Goal: Task Accomplishment & Management: Manage account settings

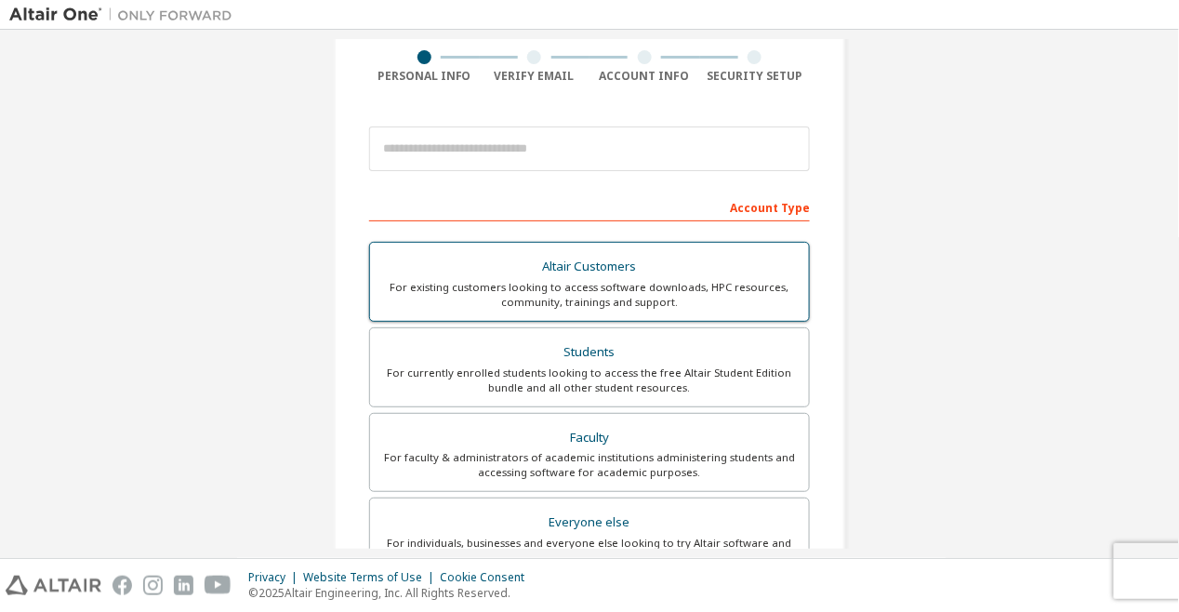
scroll to position [186, 0]
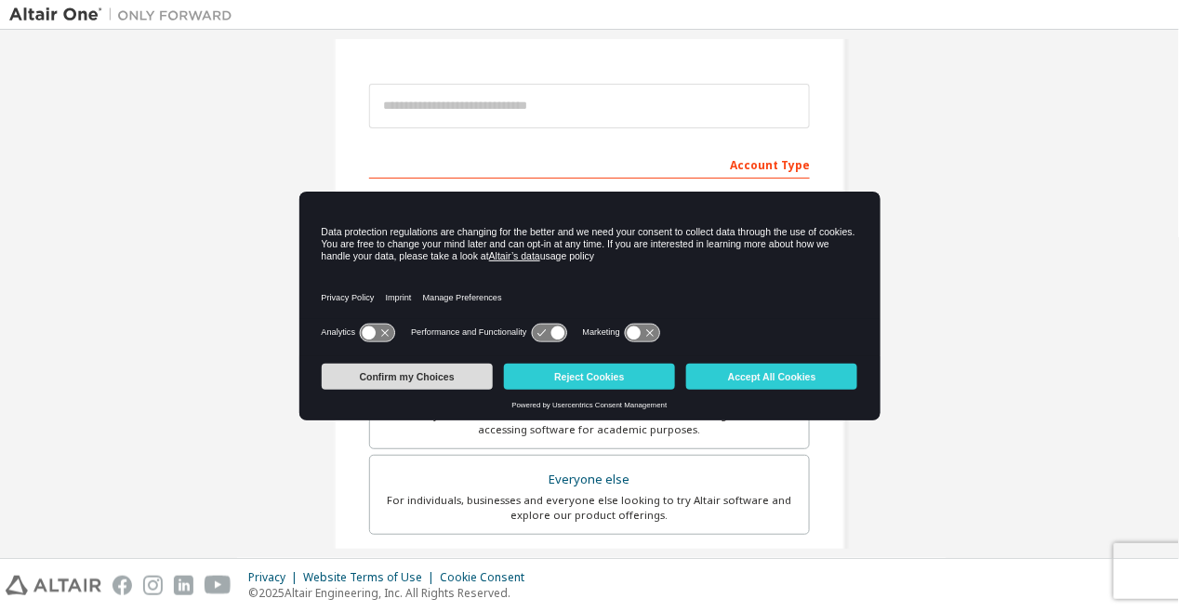
click at [465, 374] on button "Confirm my Choices" at bounding box center [407, 376] width 171 height 26
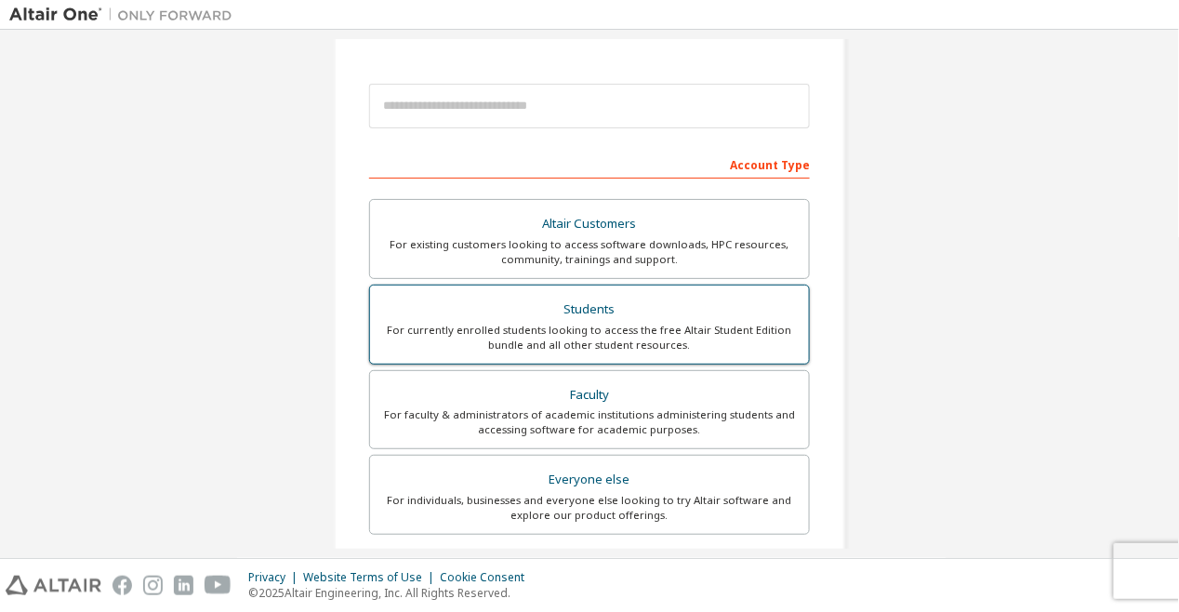
click at [621, 297] on div "Students" at bounding box center [589, 310] width 416 height 26
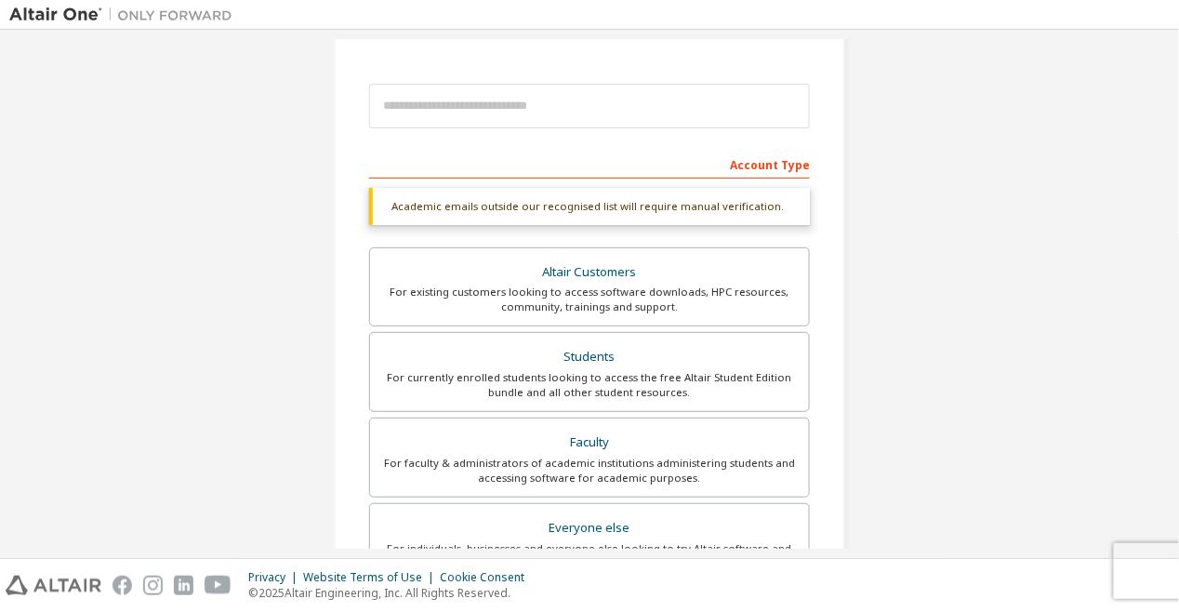
scroll to position [0, 0]
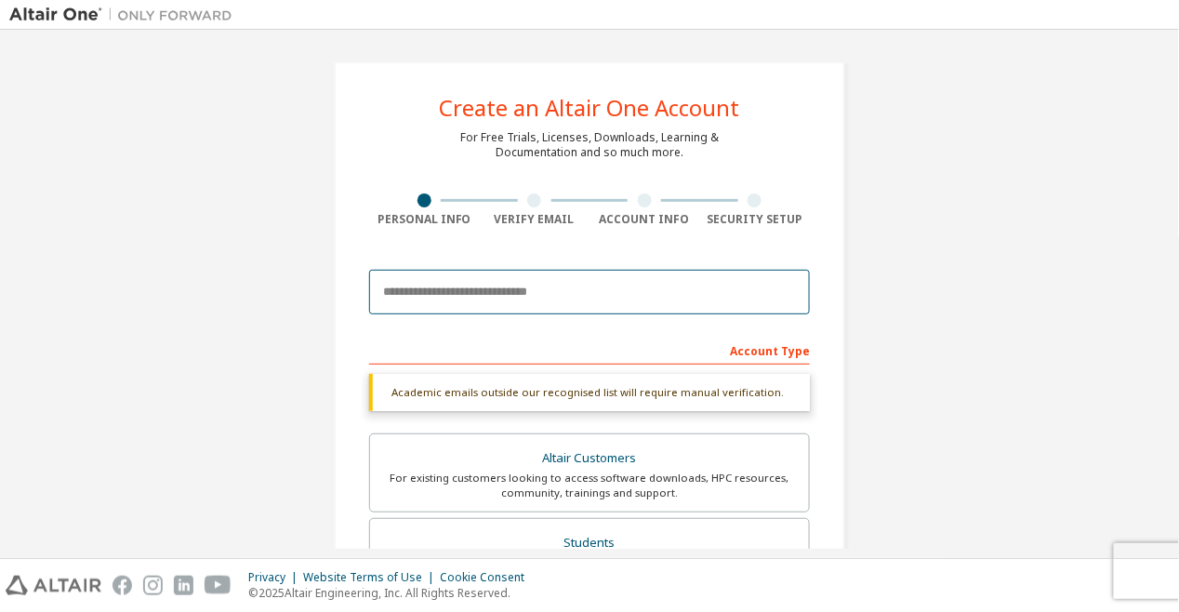
click at [545, 304] on input "email" at bounding box center [589, 292] width 441 height 45
type input "**********"
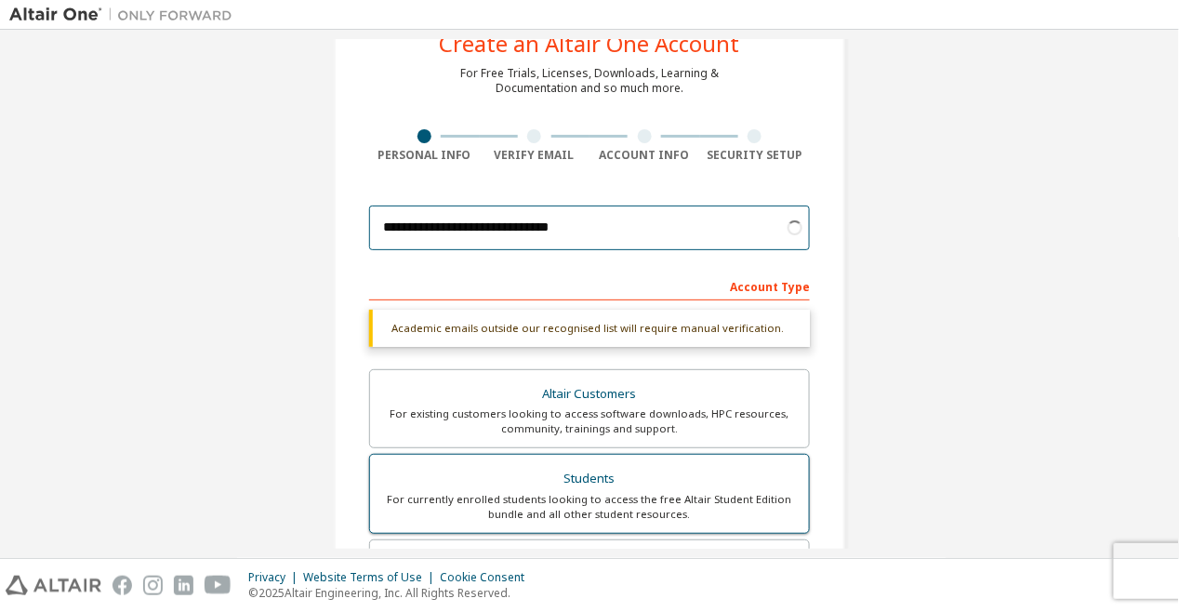
scroll to position [93, 0]
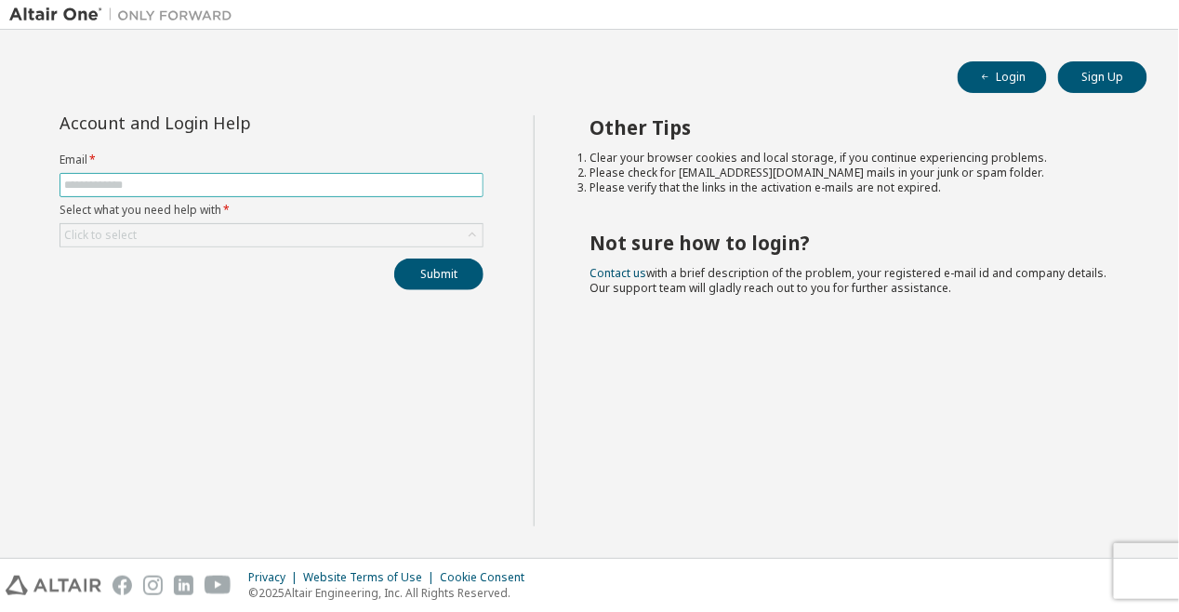
click at [224, 182] on input "text" at bounding box center [271, 185] width 415 height 15
type input "**********"
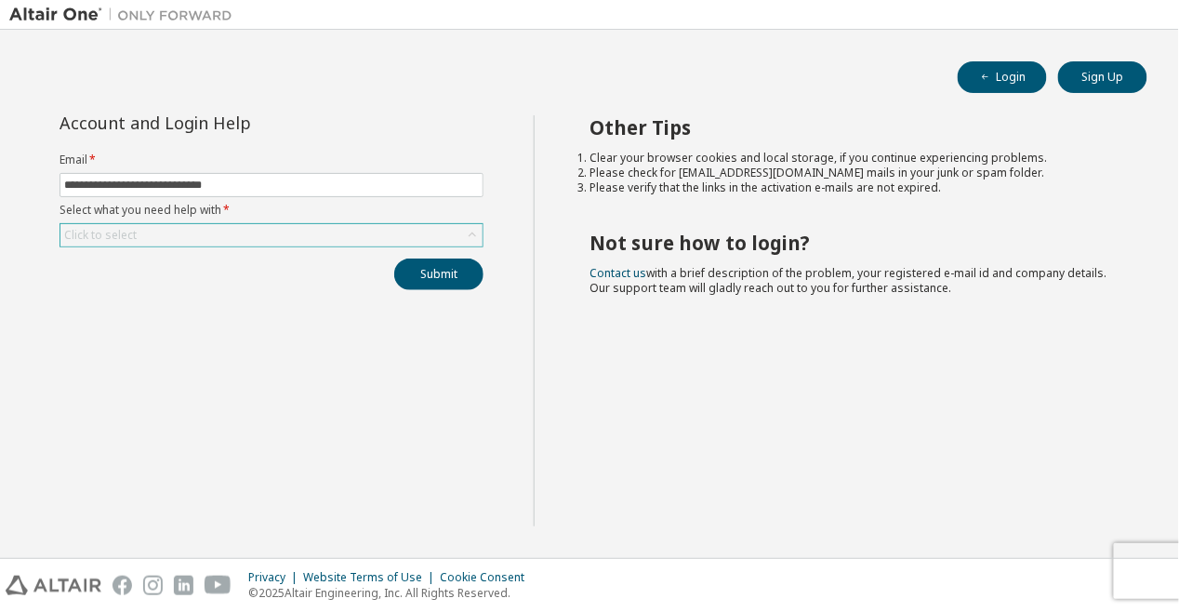
click at [174, 234] on div "Click to select" at bounding box center [271, 235] width 422 height 22
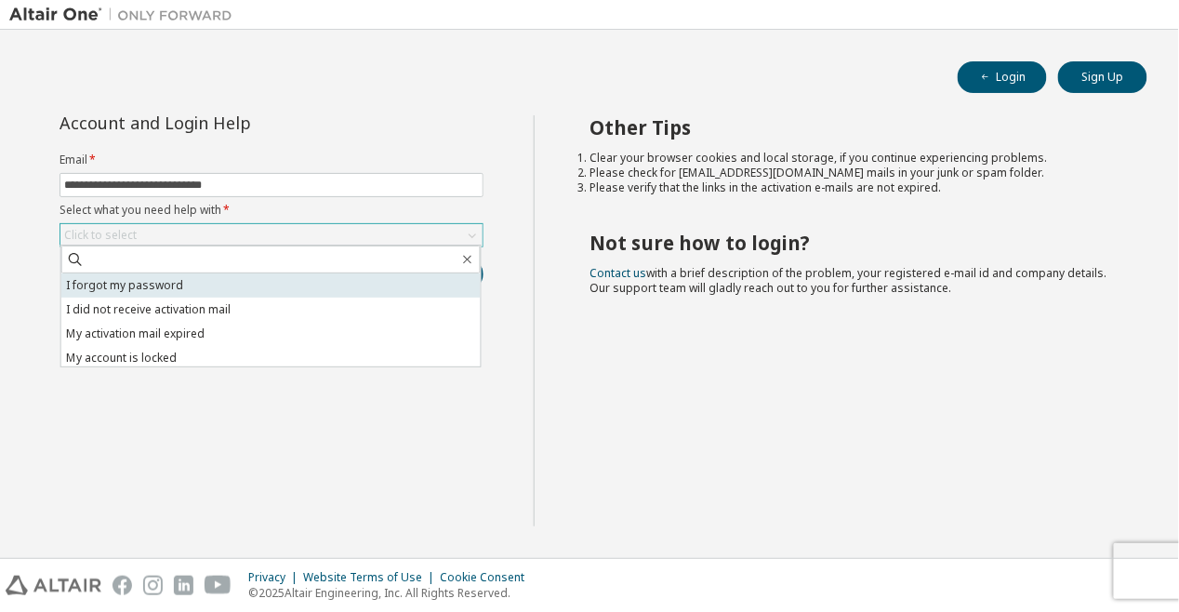
click at [175, 284] on li "I forgot my password" at bounding box center [270, 285] width 419 height 24
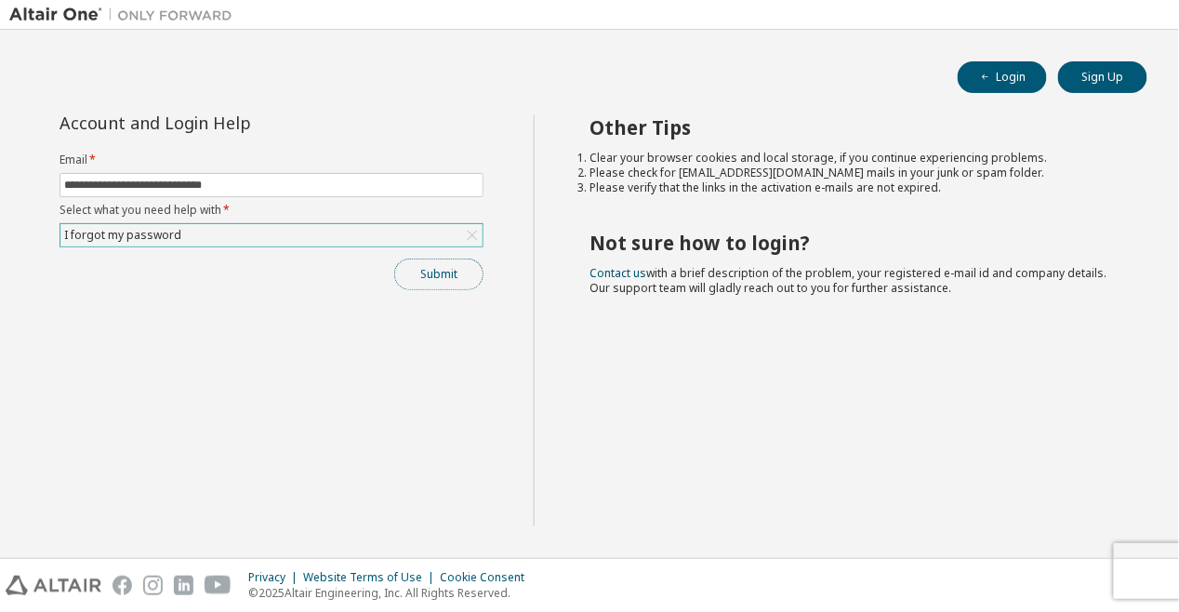
click at [451, 278] on button "Submit" at bounding box center [438, 274] width 89 height 32
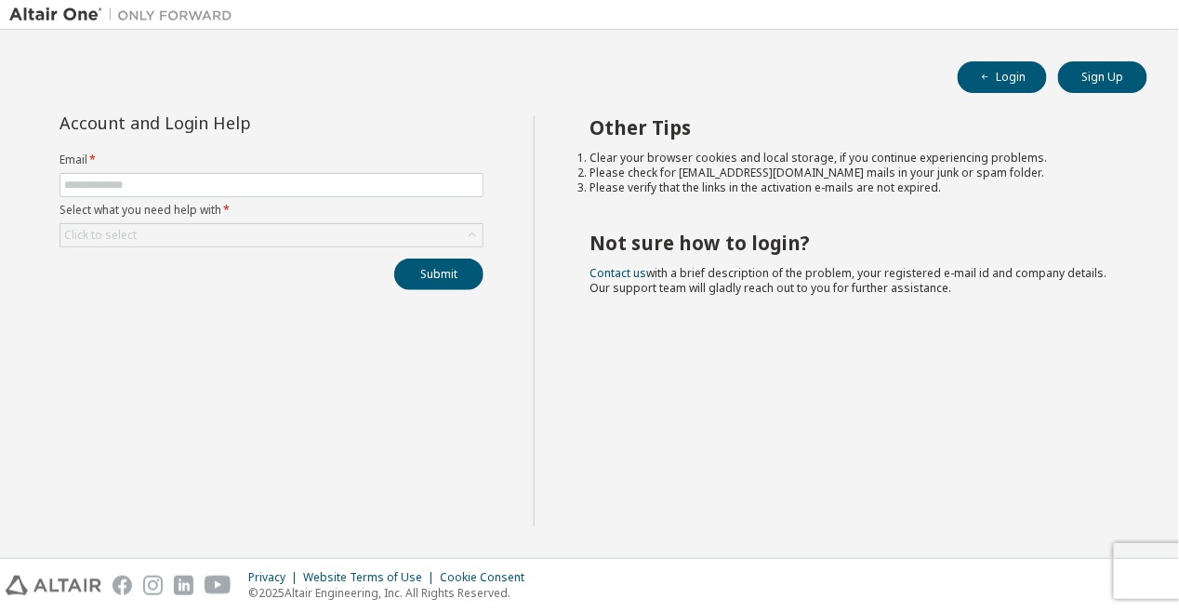
click at [339, 218] on form "Email * Select what you need help with * Click to select" at bounding box center [271, 199] width 424 height 95
click at [328, 230] on div "Click to select" at bounding box center [271, 235] width 422 height 22
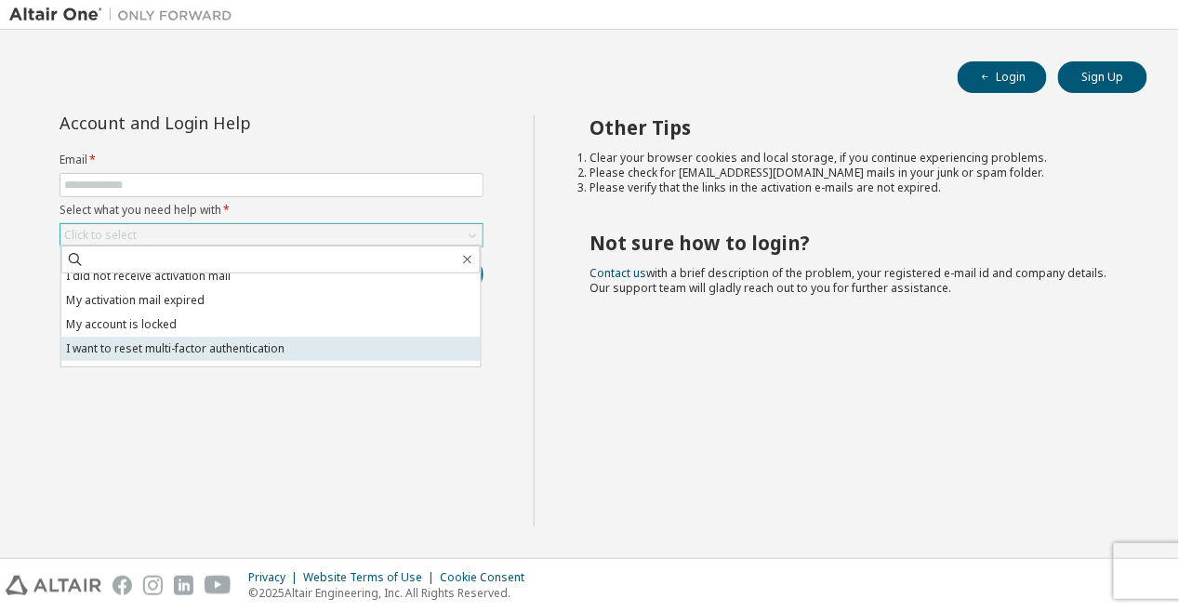
scroll to position [51, 0]
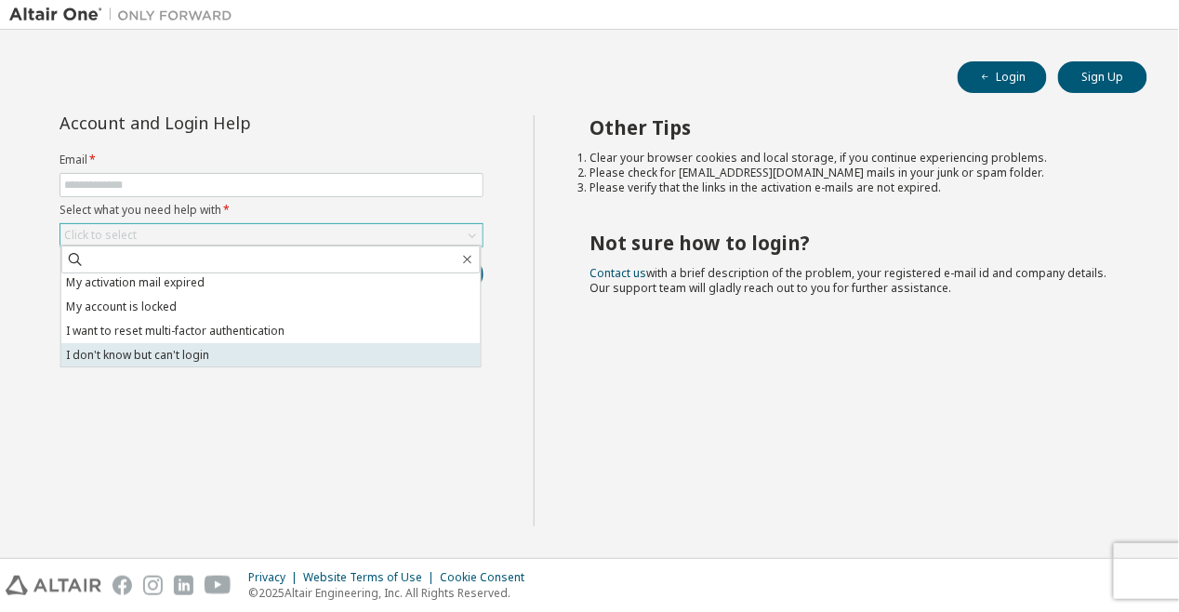
click at [201, 356] on li "I don't know but can't login" at bounding box center [270, 355] width 419 height 24
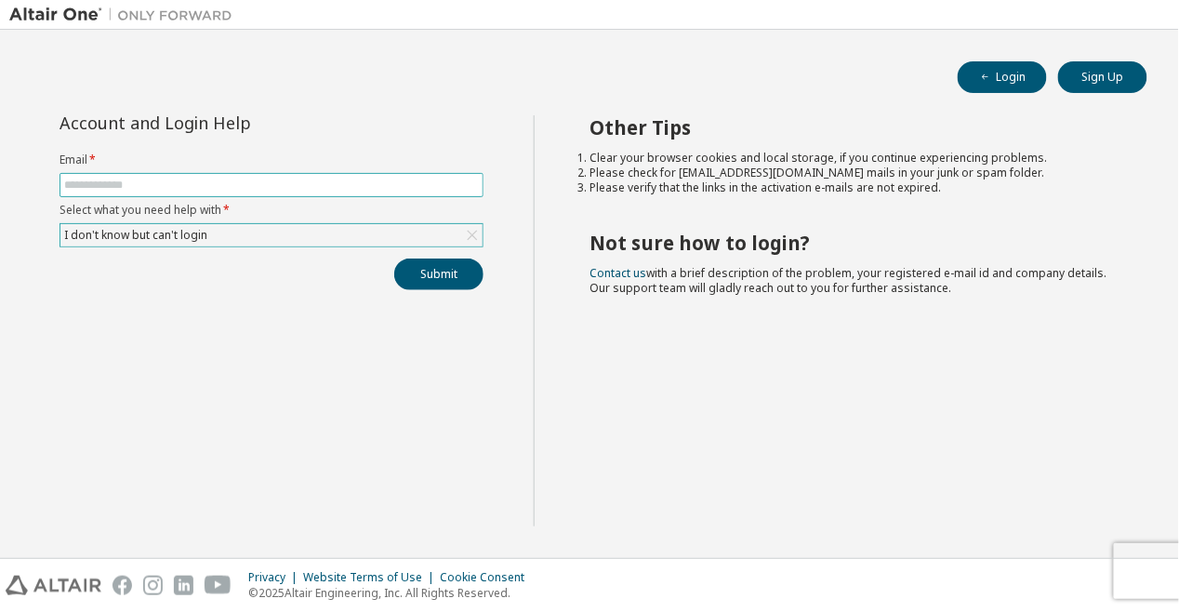
click at [251, 186] on input "text" at bounding box center [271, 185] width 415 height 15
type input "**********"
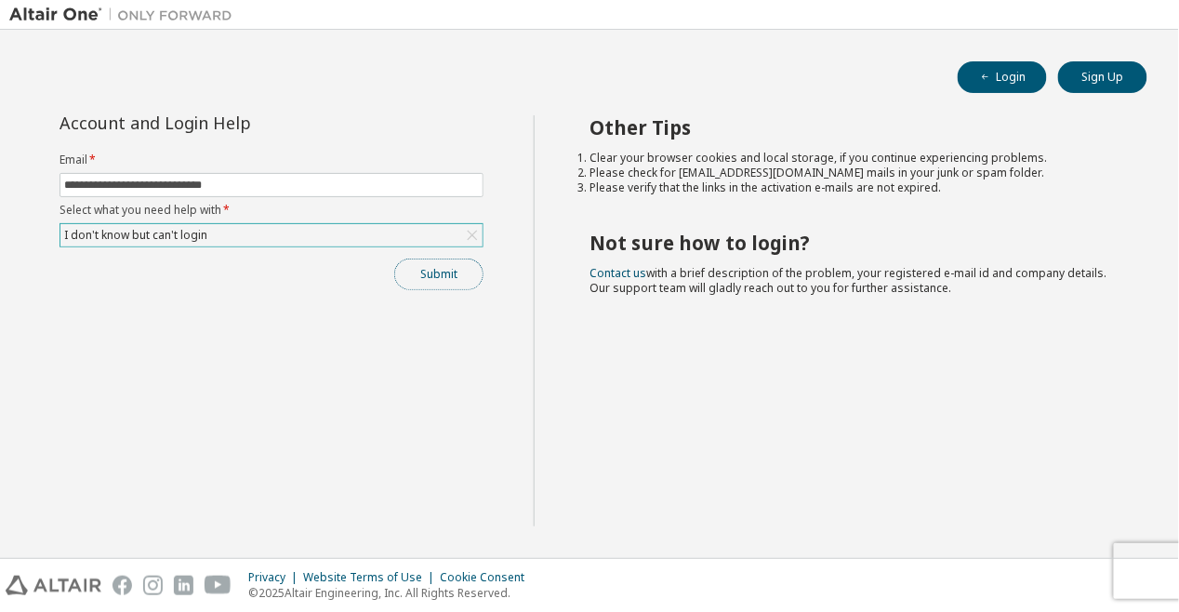
click at [424, 280] on button "Submit" at bounding box center [438, 274] width 89 height 32
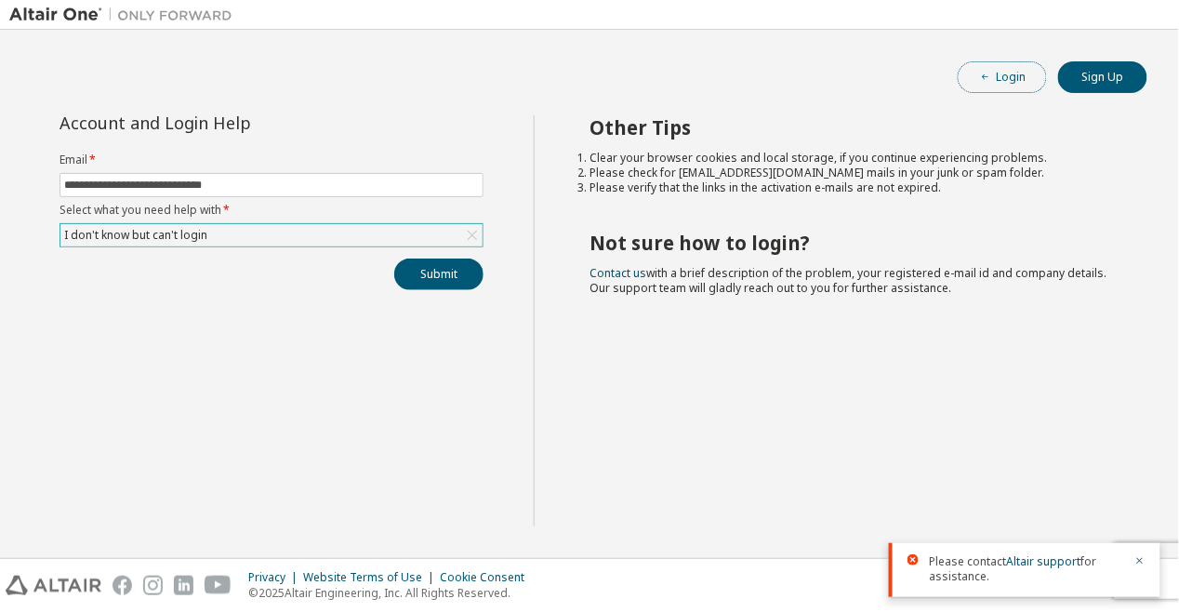
click at [1023, 73] on button "Login" at bounding box center [1001, 77] width 89 height 32
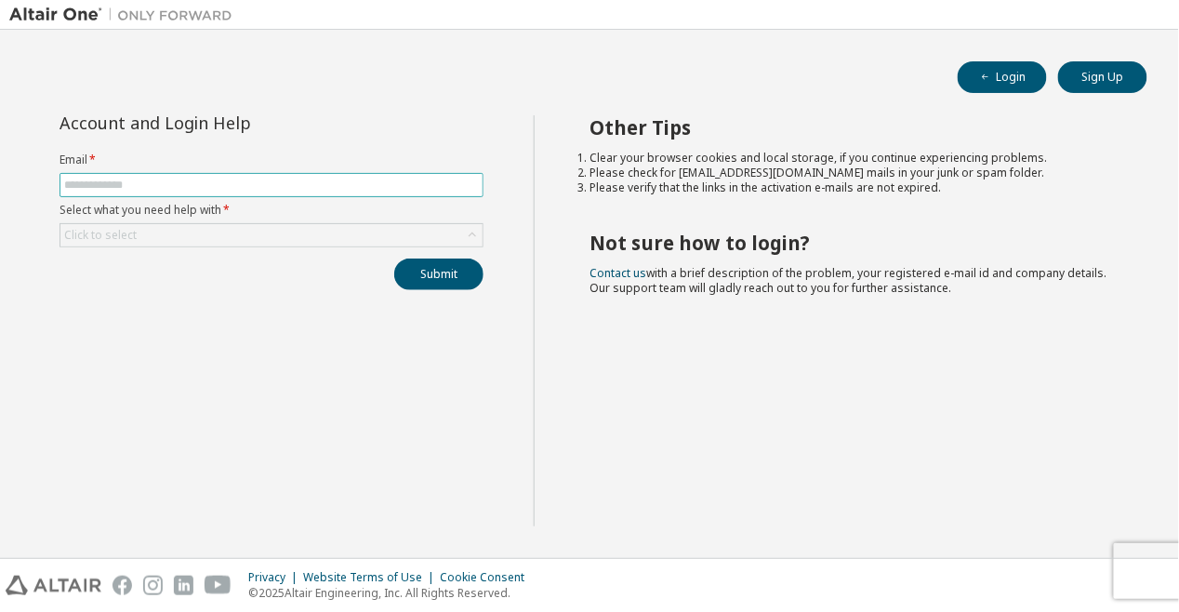
click at [222, 184] on input "text" at bounding box center [271, 185] width 415 height 15
type input "**********"
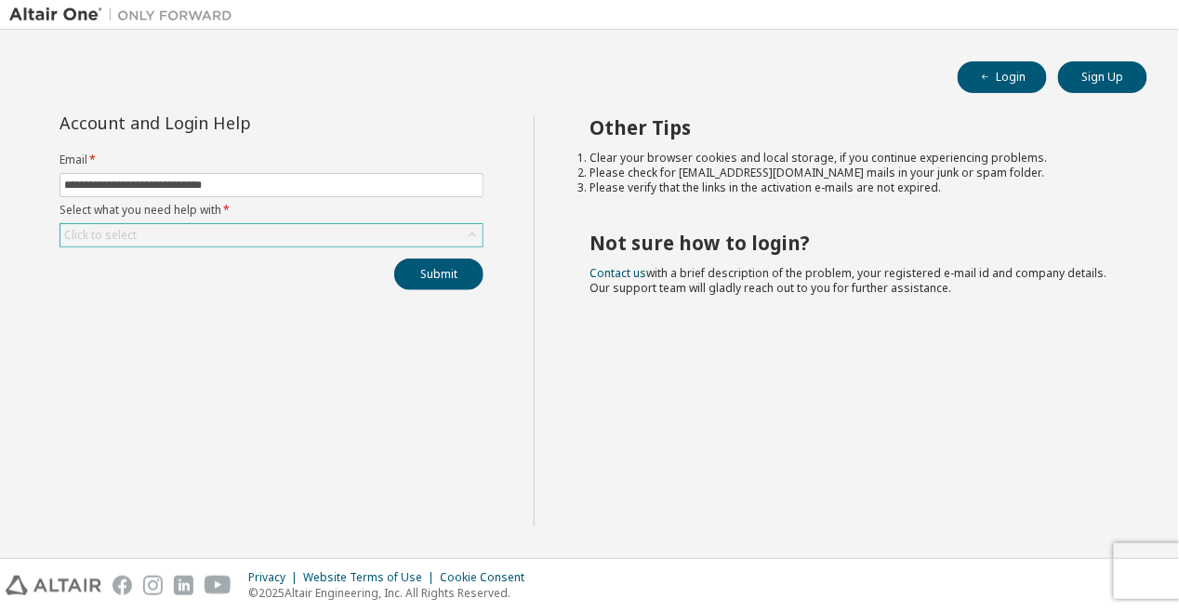
click at [212, 228] on div "Click to select" at bounding box center [271, 235] width 422 height 22
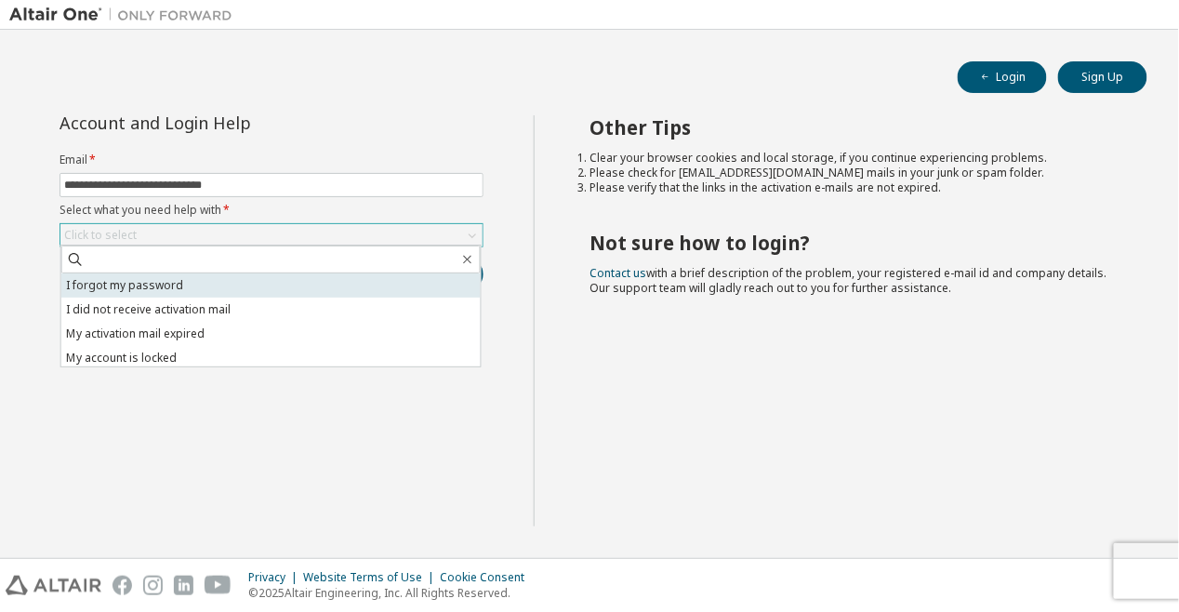
click at [196, 283] on li "I forgot my password" at bounding box center [270, 285] width 419 height 24
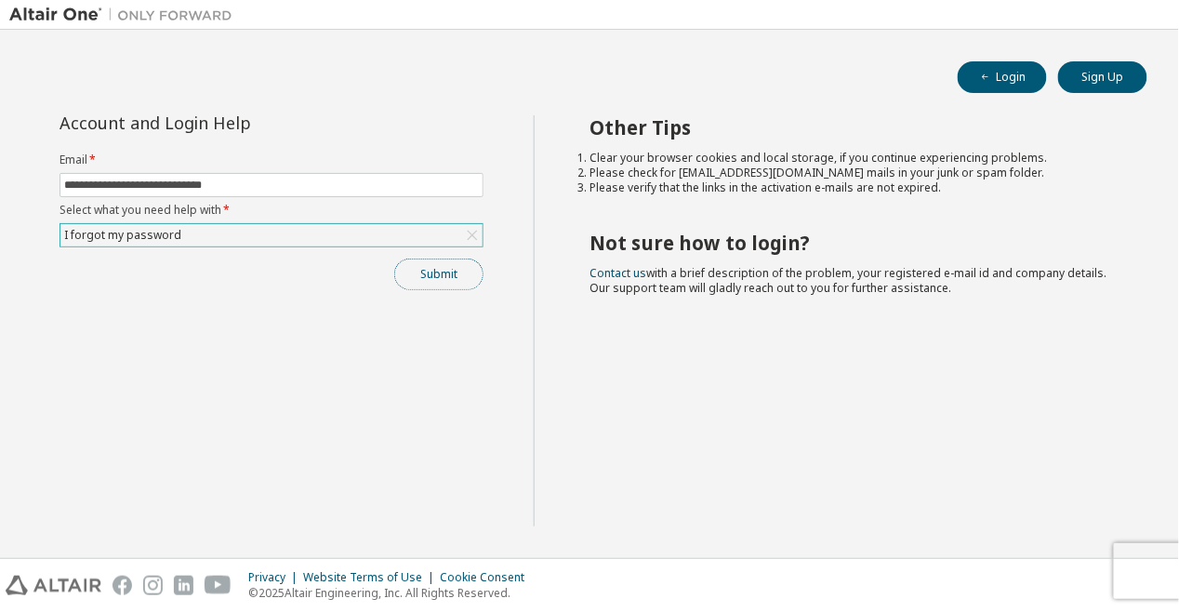
click at [437, 275] on button "Submit" at bounding box center [438, 274] width 89 height 32
